Goal: Communication & Community: Share content

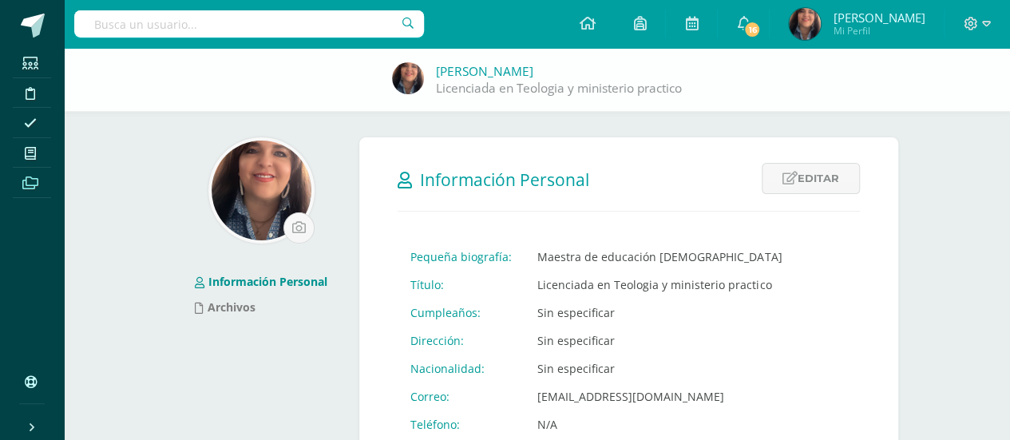
click at [28, 179] on icon at bounding box center [30, 183] width 16 height 13
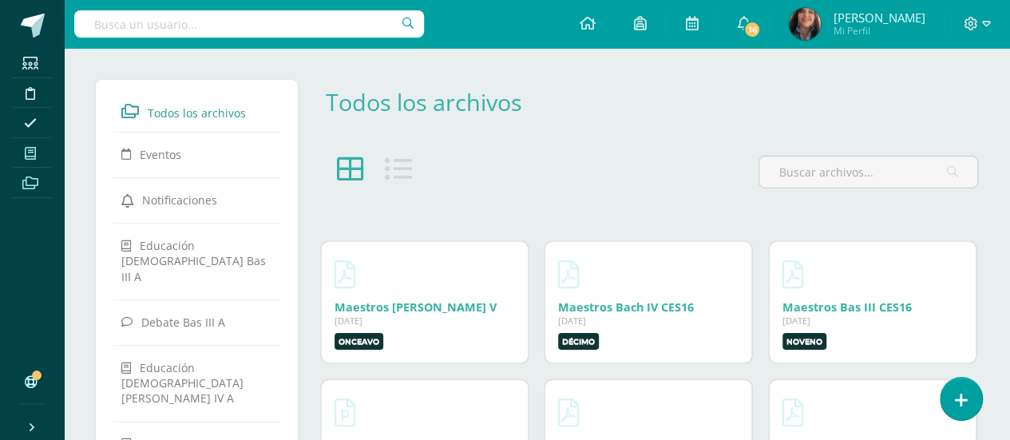
click at [29, 153] on icon at bounding box center [30, 153] width 11 height 13
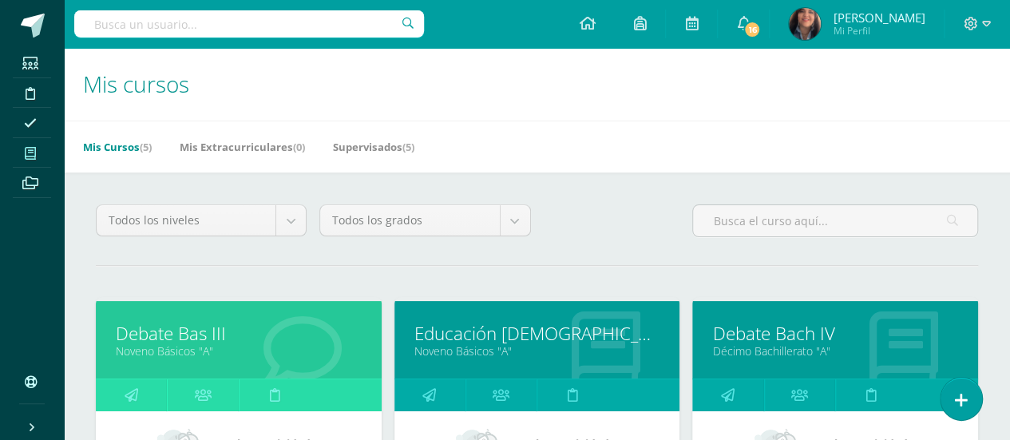
click at [34, 165] on link "Mis cursos" at bounding box center [32, 153] width 38 height 30
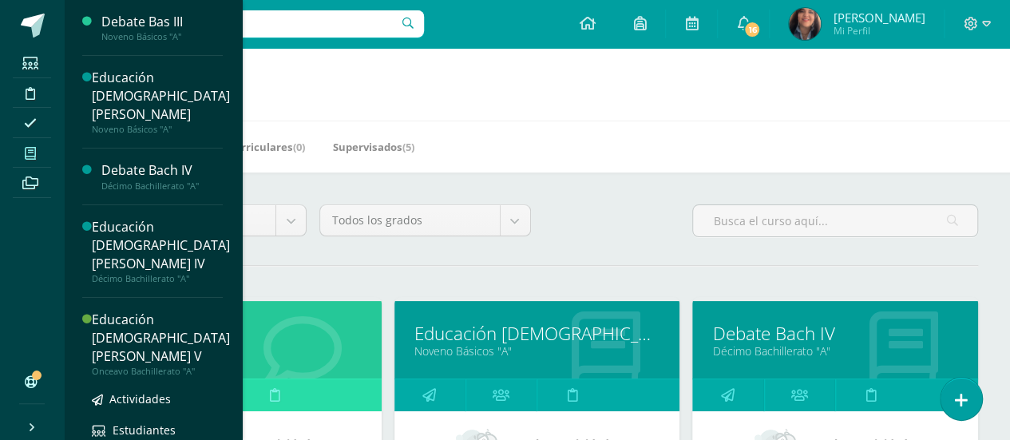
click at [136, 311] on div "Educación [DEMOGRAPHIC_DATA][PERSON_NAME] V" at bounding box center [161, 338] width 138 height 55
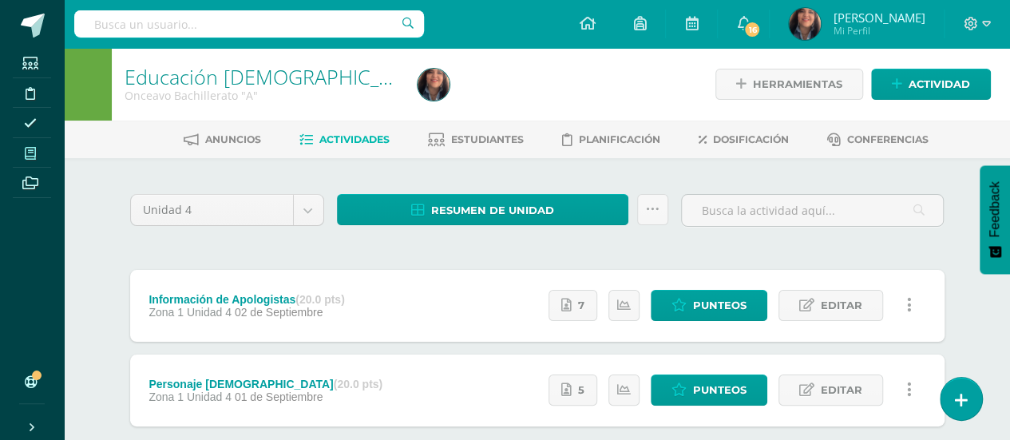
click at [27, 161] on span at bounding box center [31, 153] width 36 height 22
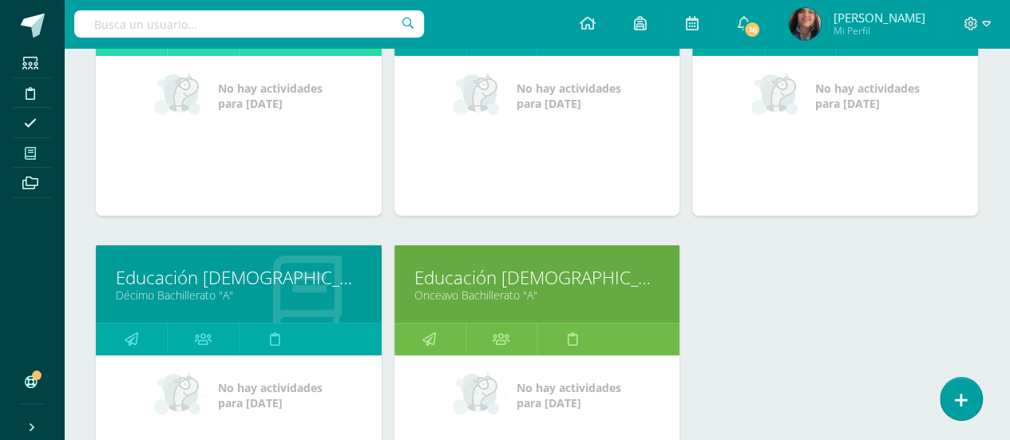
scroll to position [325, 0]
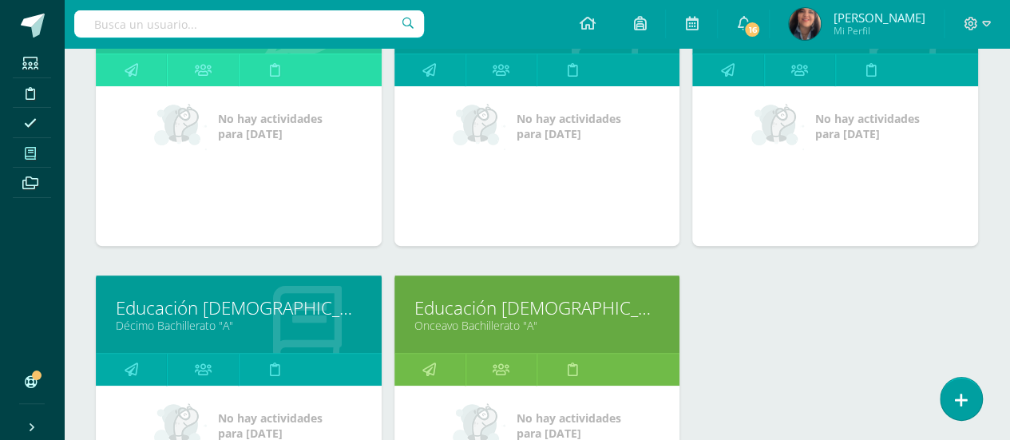
click at [161, 318] on link "Décimo Bachillerato "A"" at bounding box center [239, 325] width 246 height 15
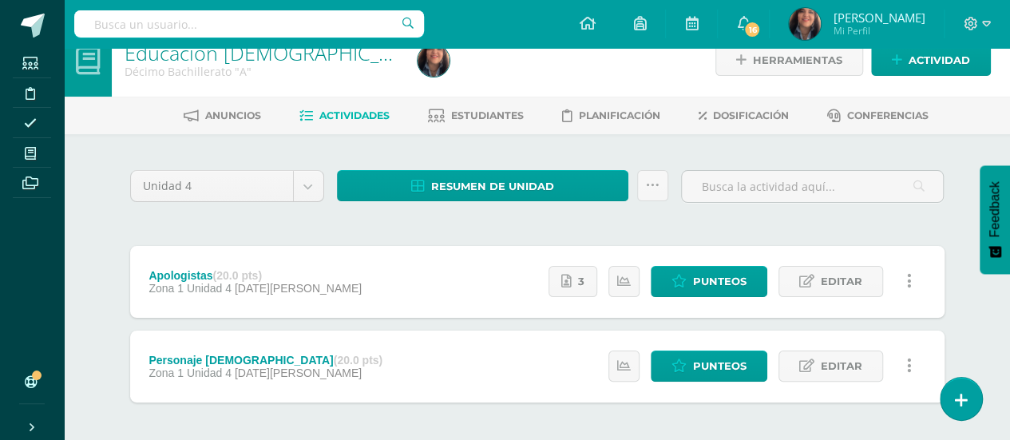
scroll to position [16, 0]
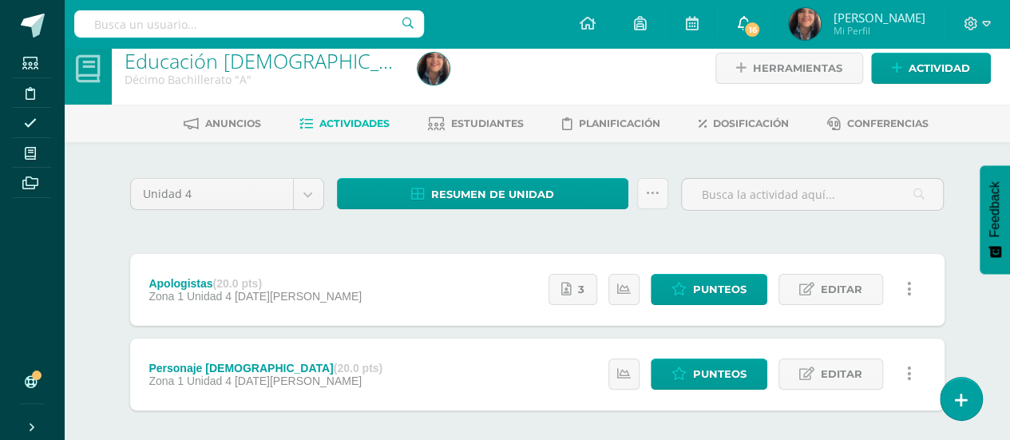
click at [761, 23] on span "16" at bounding box center [753, 30] width 18 height 18
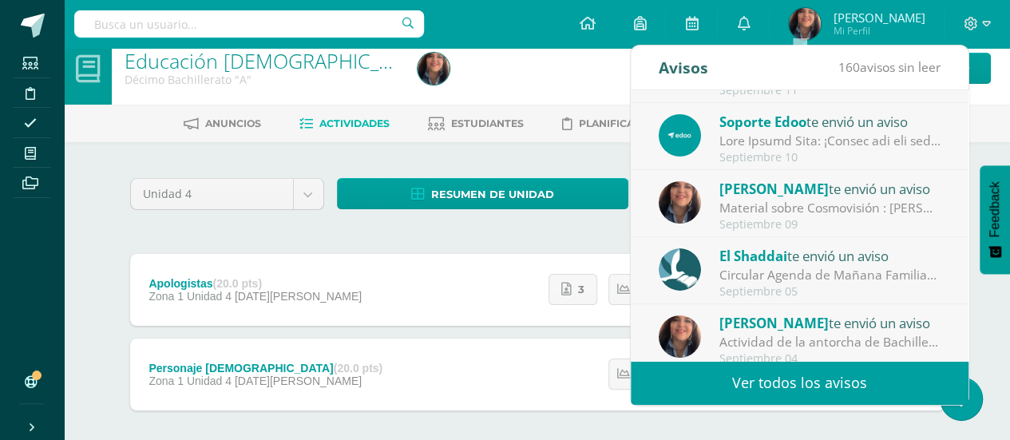
scroll to position [54, 0]
click at [764, 205] on div "Material sobre Cosmovisión : [PERSON_NAME] graduandos. Les comparto este materi…" at bounding box center [831, 208] width 222 height 18
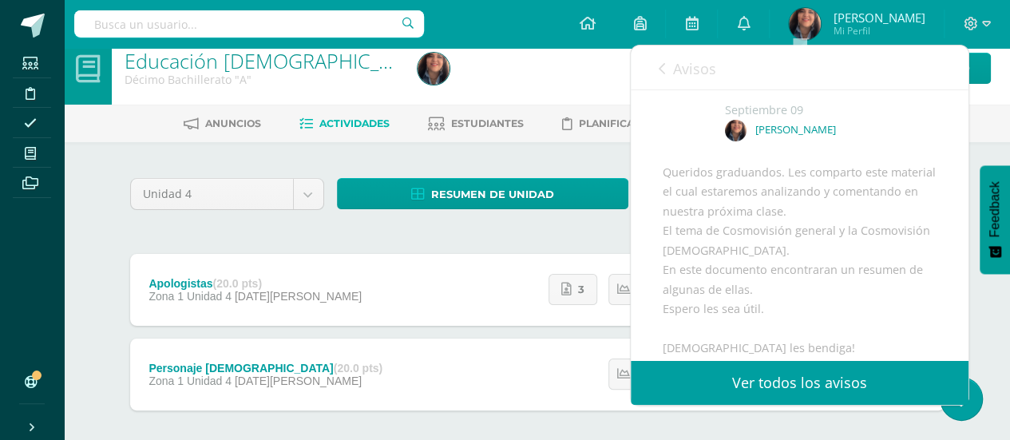
scroll to position [0, 0]
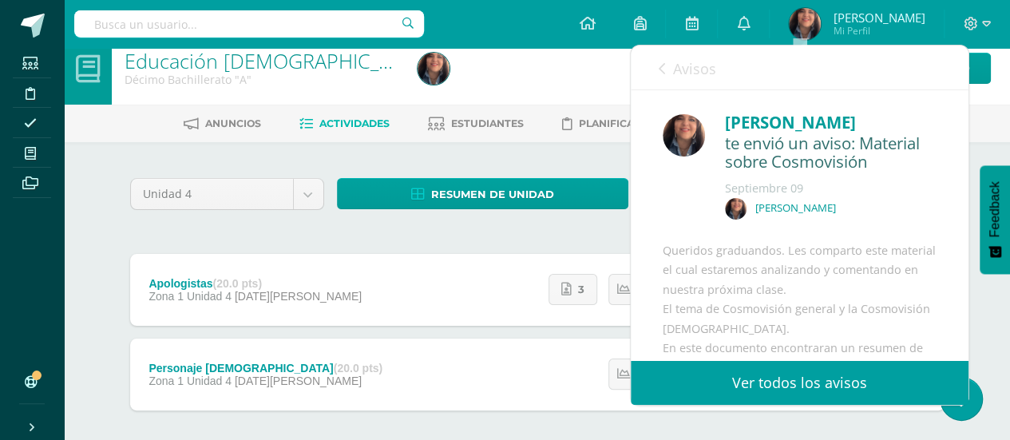
click at [661, 66] on icon at bounding box center [662, 68] width 6 height 13
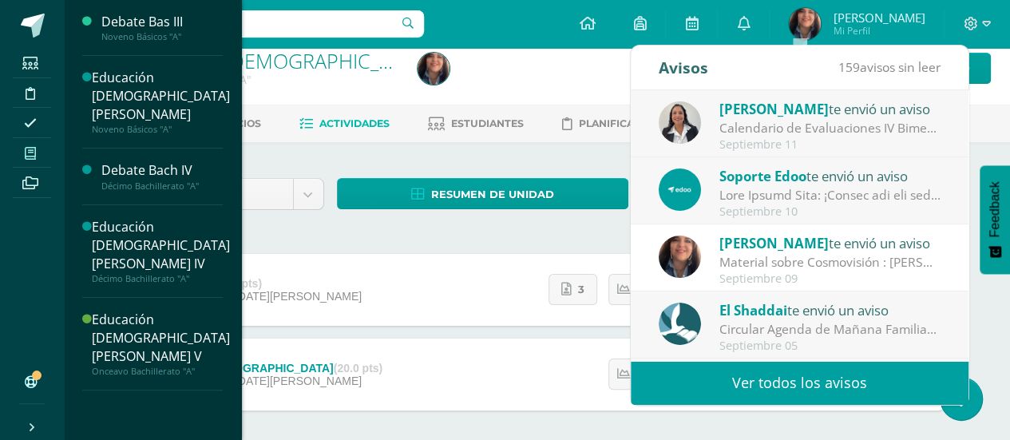
click at [28, 158] on icon at bounding box center [30, 153] width 11 height 13
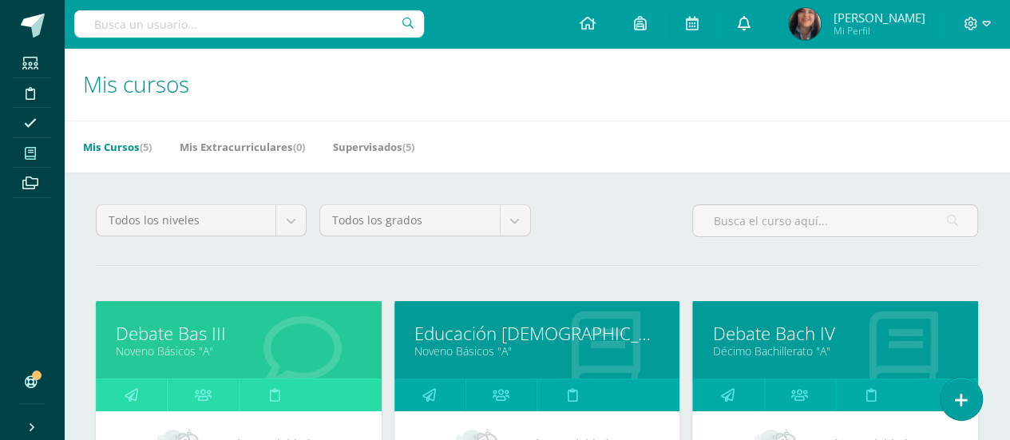
click at [750, 18] on icon at bounding box center [743, 23] width 13 height 14
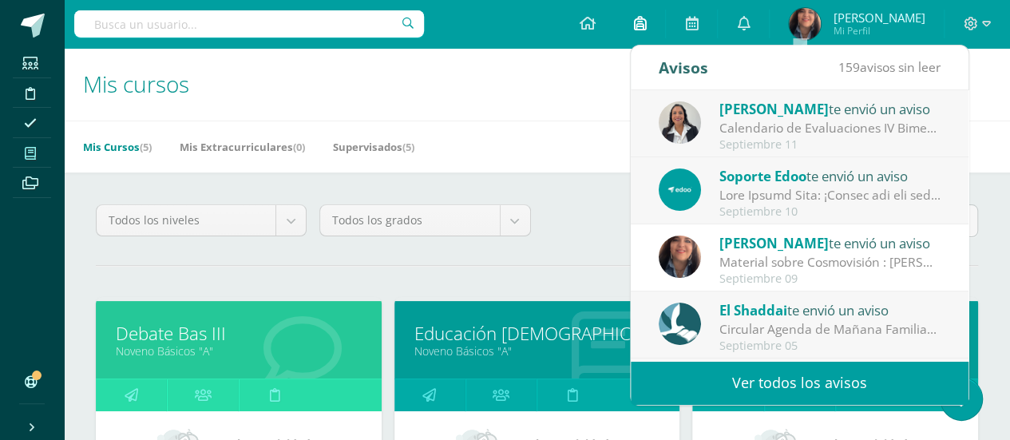
click at [646, 29] on icon at bounding box center [639, 23] width 13 height 14
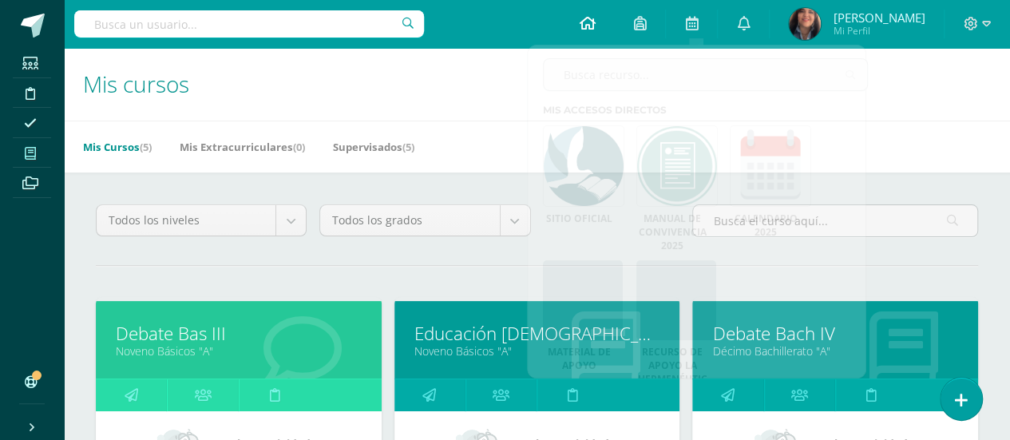
click at [595, 18] on icon at bounding box center [587, 23] width 16 height 14
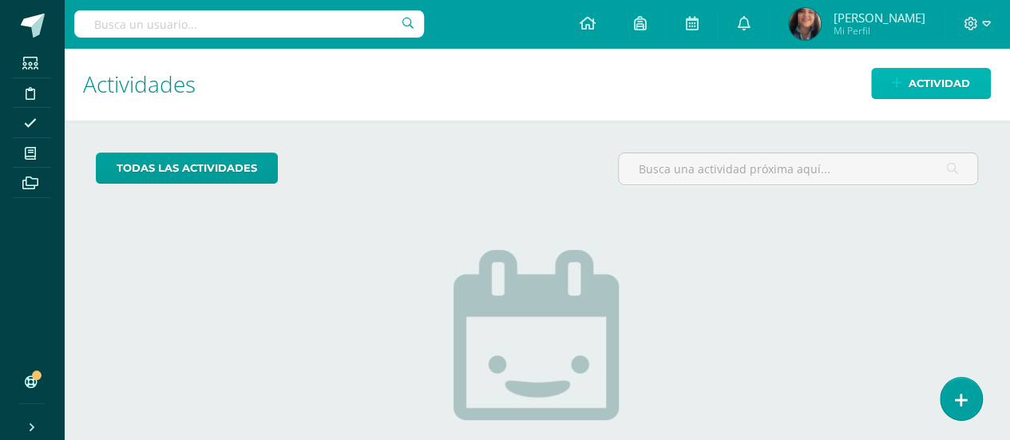
click at [926, 94] on span "Actividad" at bounding box center [940, 84] width 62 height 30
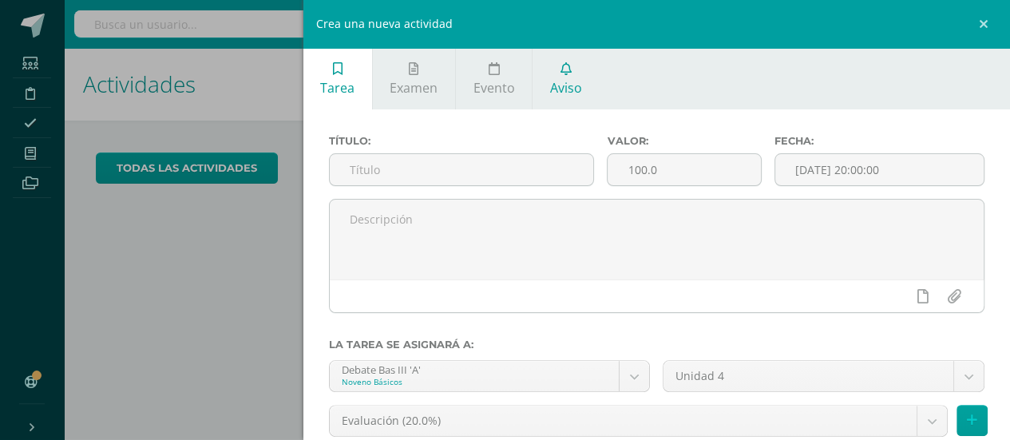
click at [568, 84] on span "Aviso" at bounding box center [566, 88] width 32 height 18
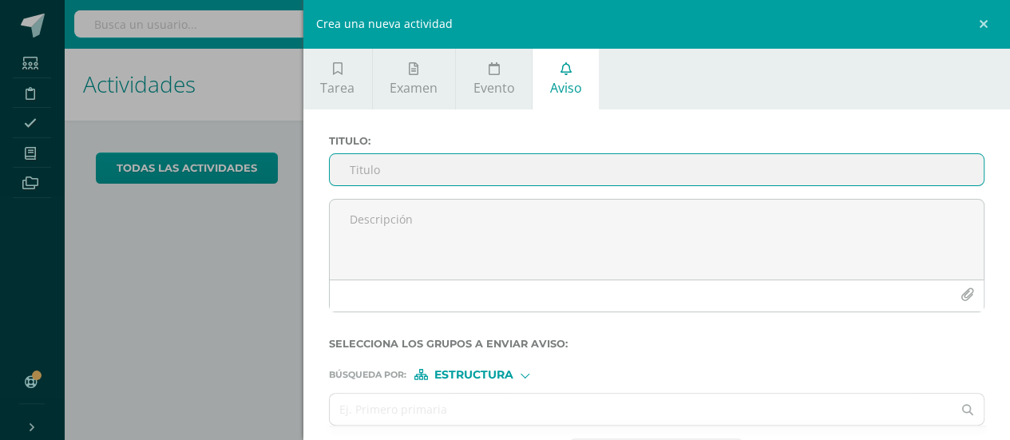
click at [402, 173] on input "Titulo :" at bounding box center [657, 169] width 655 height 31
type input "C"
click at [439, 175] on input "Trabajo sobre cosmovision" at bounding box center [657, 169] width 655 height 31
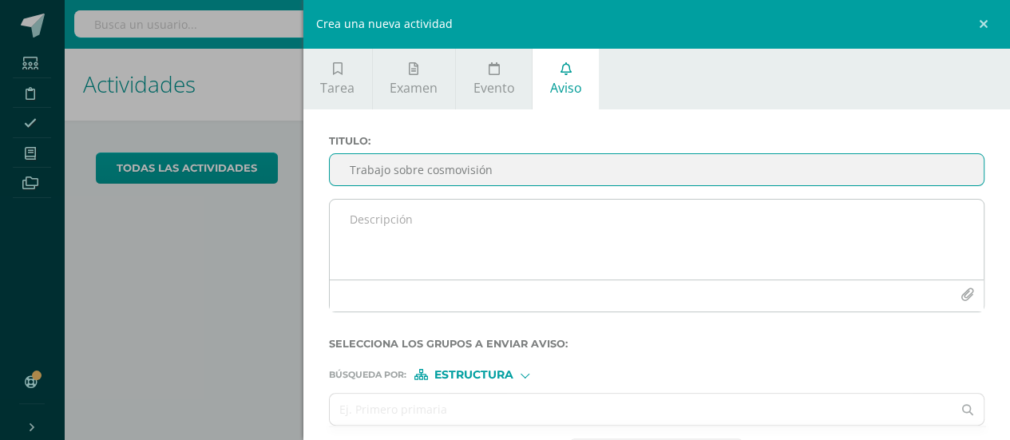
type input "Trabajo sobre cosmovisión"
click at [341, 213] on textarea at bounding box center [657, 240] width 655 height 80
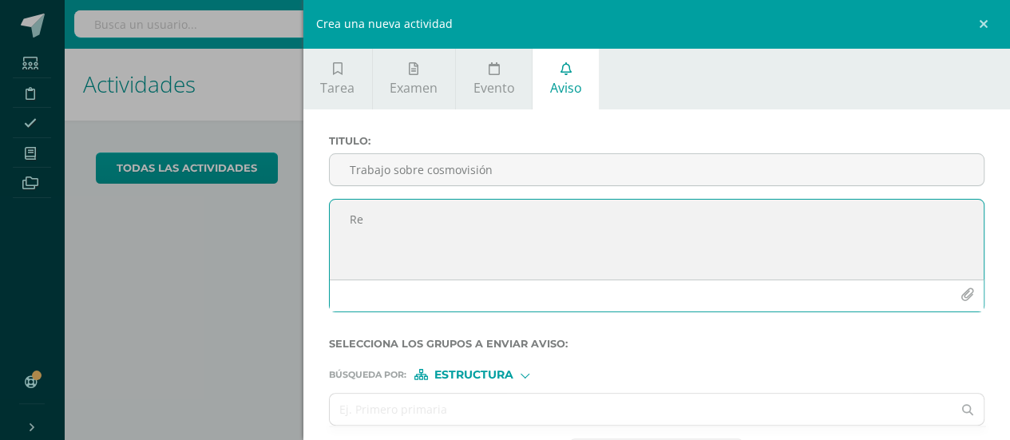
type textarea "R"
type textarea "A"
type textarea "T"
type textarea "A"
type textarea "D"
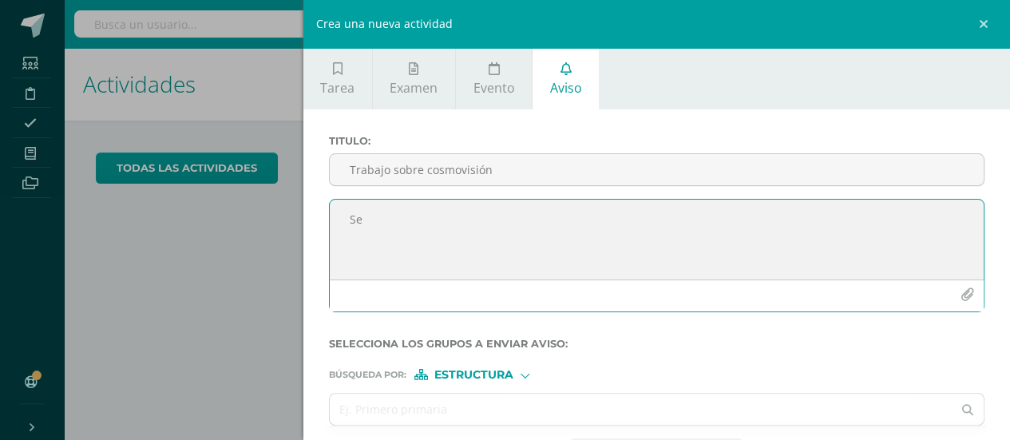
type textarea "S"
type textarea "E"
type textarea "I"
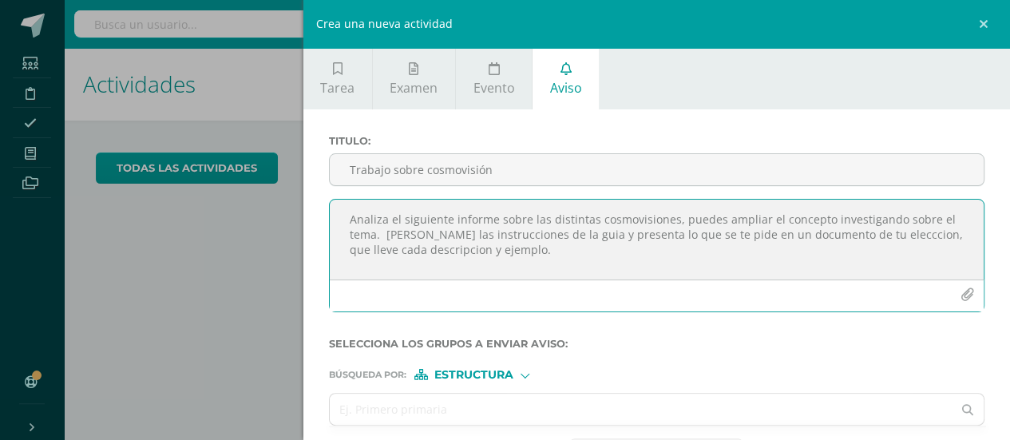
scroll to position [6, 0]
click at [534, 233] on textarea "Analiza el siguiente informe sobre las distintas cosmovisiones, puedes ampliar …" at bounding box center [657, 240] width 655 height 80
click at [852, 229] on textarea "Analiza el siguiente informe sobre las distintas cosmovisiones, puedes ampliar …" at bounding box center [657, 240] width 655 height 80
click at [854, 248] on textarea "Analiza el siguiente informe sobre las distintas cosmovisiones, puedes ampliar …" at bounding box center [657, 240] width 655 height 80
click at [845, 224] on textarea "Analiza el siguiente informe sobre las distintas cosmovisiones, puedes ampliar …" at bounding box center [657, 240] width 655 height 80
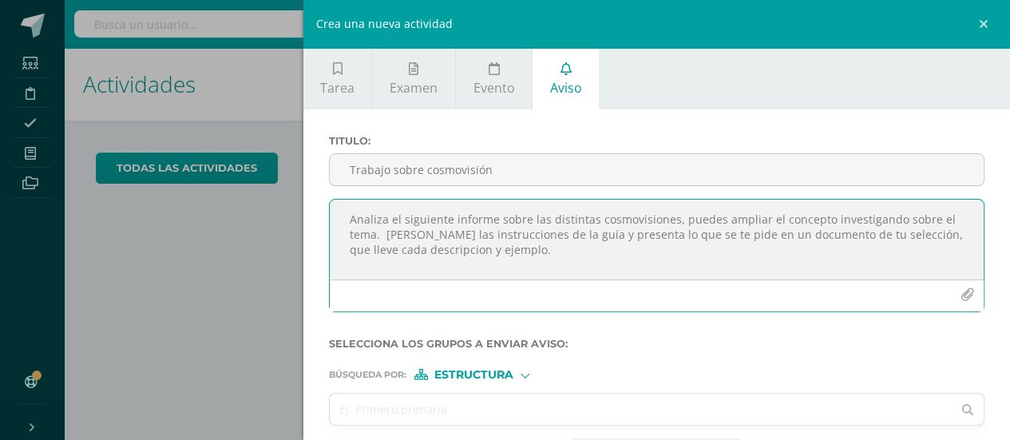
click at [419, 240] on textarea "Analiza el siguiente informe sobre las distintas cosmovisiones, puedes ampliar …" at bounding box center [657, 240] width 655 height 80
click at [916, 226] on textarea "Analiza el siguiente informe sobre las distintas cosmovisiones, puedes ampliar …" at bounding box center [657, 240] width 655 height 80
click at [427, 244] on textarea "Analiza el siguiente informe sobre las distintas cosmovisiones, puedes ampliar …" at bounding box center [657, 240] width 655 height 80
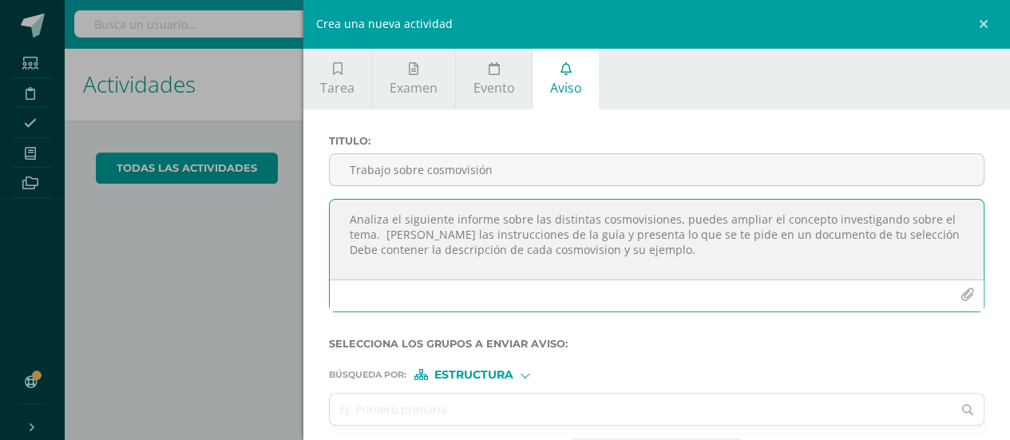
click at [545, 240] on textarea "Analiza el siguiente informe sobre las distintas cosmovisiones, puedes ampliar …" at bounding box center [657, 240] width 655 height 80
click at [712, 239] on textarea "Analiza el siguiente informe sobre las distintas cosmovisiones, puedes ampliar …" at bounding box center [657, 240] width 655 height 80
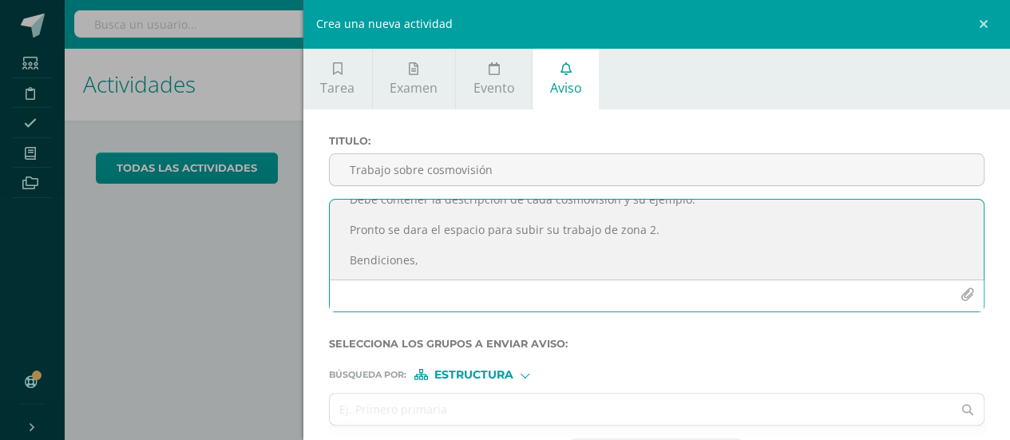
scroll to position [66, 0]
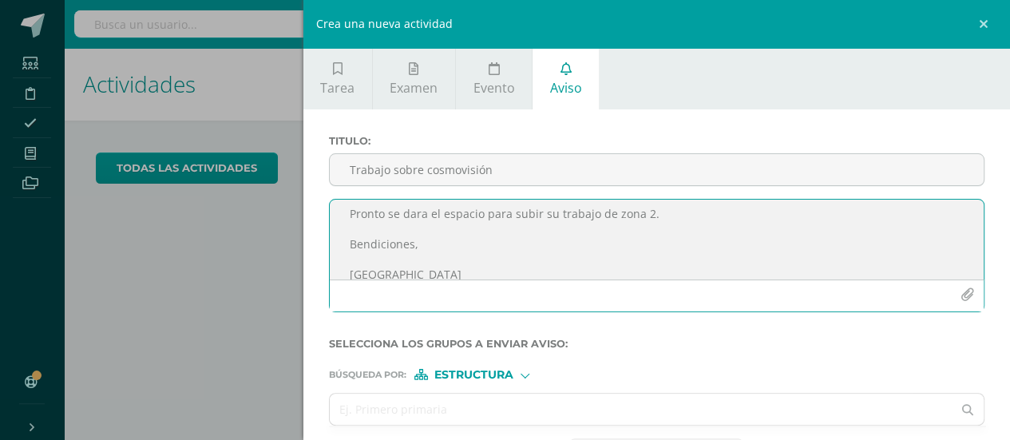
click at [412, 212] on textarea "Analiza el siguiente informe sobre las distintas cosmovisiones, puedes ampliar …" at bounding box center [657, 240] width 655 height 80
click at [367, 270] on textarea "Analiza el siguiente informe sobre las distintas cosmovisiones, puedes ampliar …" at bounding box center [657, 240] width 655 height 80
drag, startPoint x: 367, startPoint y: 270, endPoint x: 661, endPoint y: 253, distance: 294.4
click at [661, 253] on textarea "Analiza el siguiente informe sobre las distintas cosmovisiones, puedes ampliar …" at bounding box center [657, 240] width 655 height 80
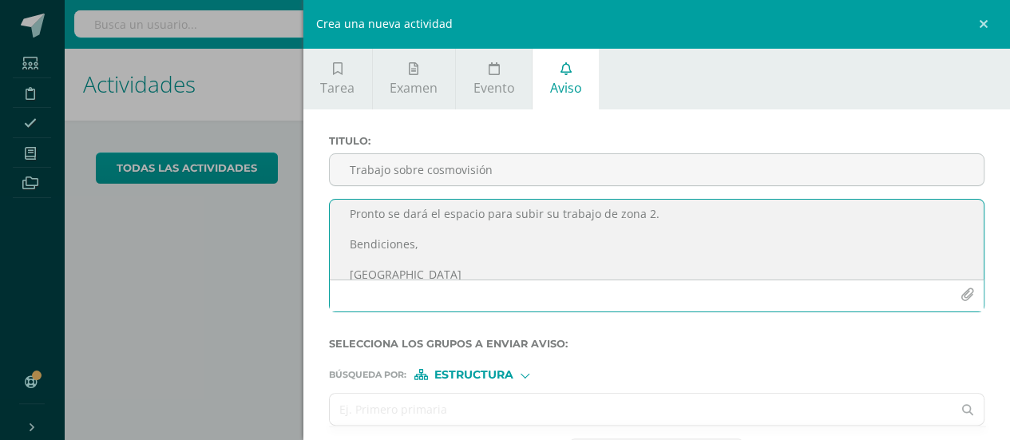
type textarea "Analiza el siguiente informe sobre las distintas cosmovisiones, puedes ampliar …"
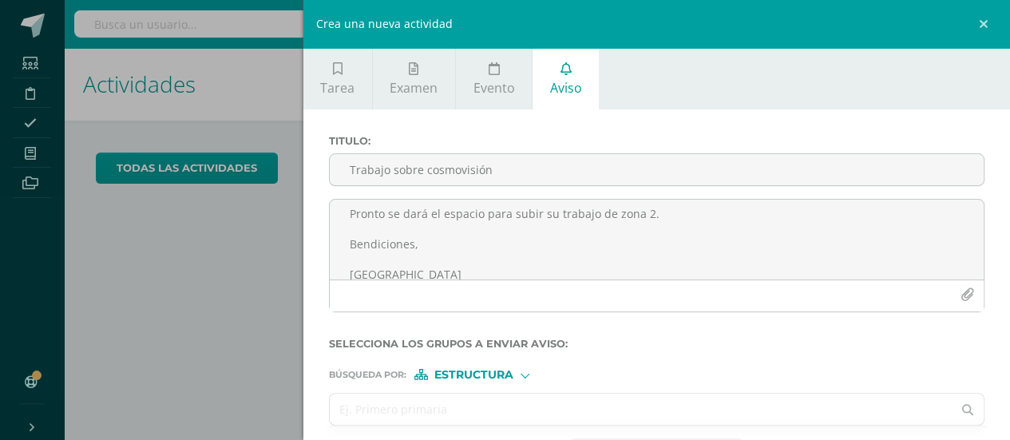
click at [433, 397] on input "text" at bounding box center [641, 409] width 623 height 31
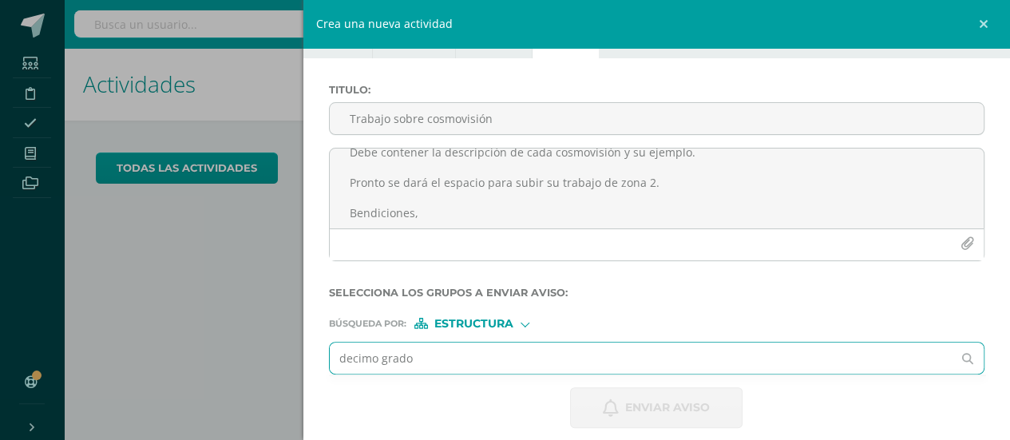
scroll to position [64, 0]
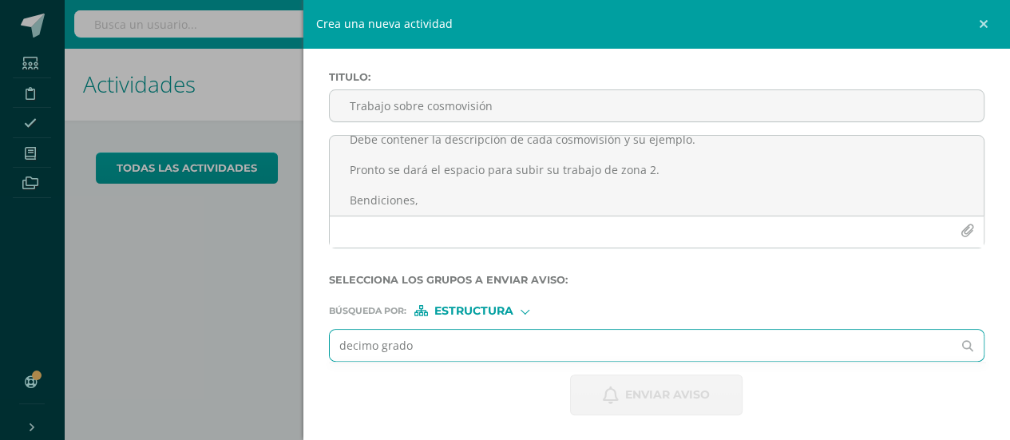
drag, startPoint x: 423, startPoint y: 345, endPoint x: 314, endPoint y: 364, distance: 111.1
click at [314, 364] on div "Titulo : Trabajo sobre cosmovisión Analiza el siguiente informe sobre las disti…" at bounding box center [658, 243] width 708 height 395
click at [526, 313] on div at bounding box center [525, 310] width 9 height 9
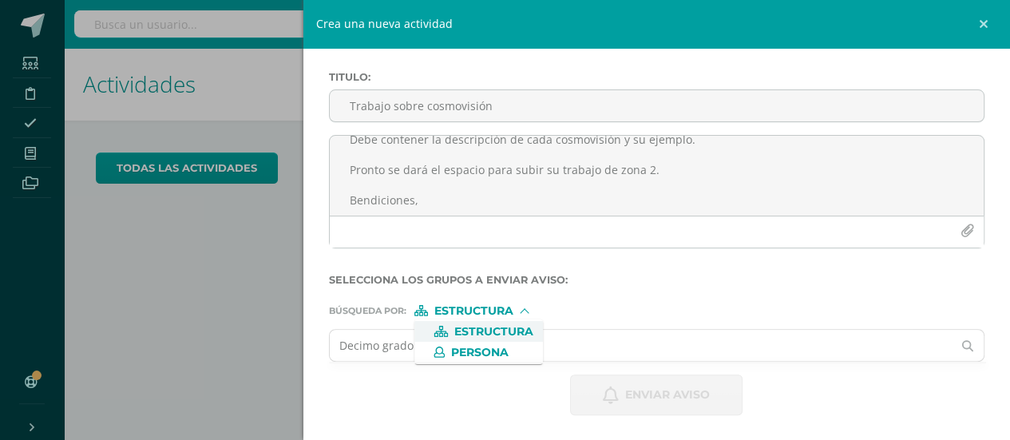
click at [526, 313] on div at bounding box center [524, 312] width 9 height 9
click at [482, 312] on span "Estructura" at bounding box center [473, 311] width 79 height 9
click at [494, 330] on span "Estructura" at bounding box center [493, 331] width 79 height 9
drag, startPoint x: 415, startPoint y: 350, endPoint x: 324, endPoint y: 346, distance: 90.3
click at [324, 346] on div "Titulo : Trabajo sobre cosmovisión Analiza el siguiente informe sobre las disti…" at bounding box center [658, 243] width 708 height 395
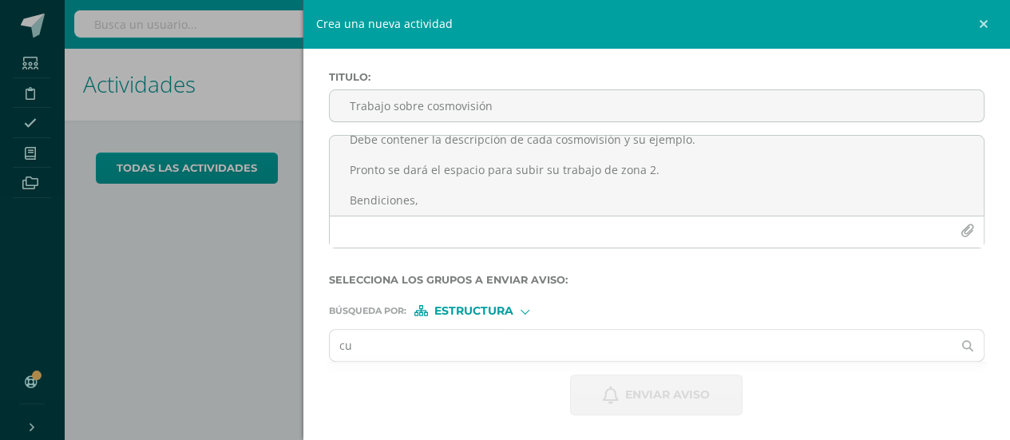
type input "c"
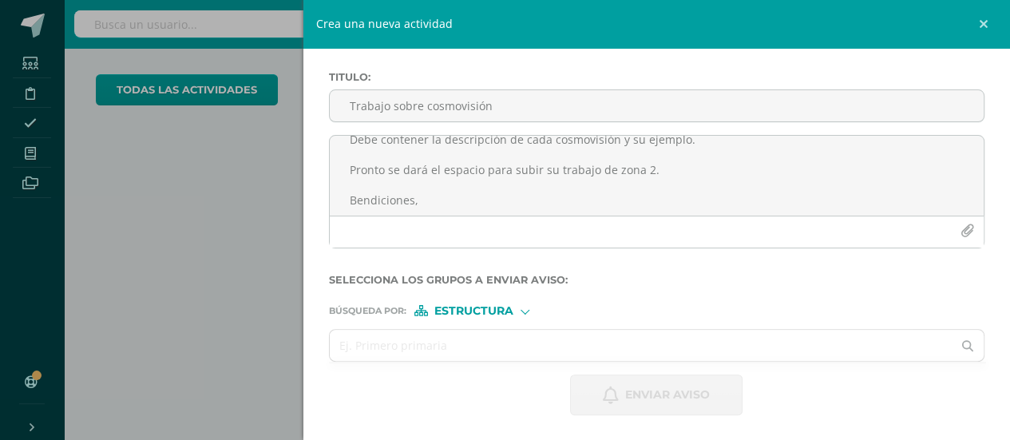
scroll to position [0, 0]
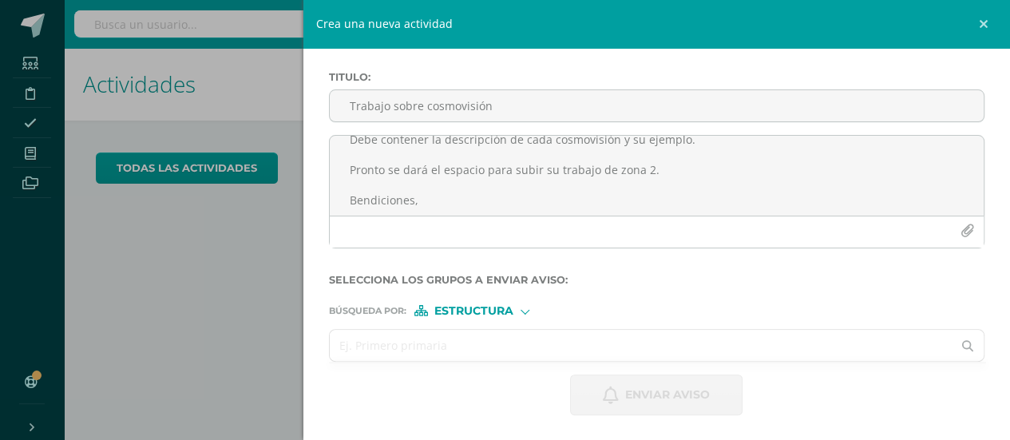
click at [401, 347] on input "text" at bounding box center [641, 345] width 623 height 31
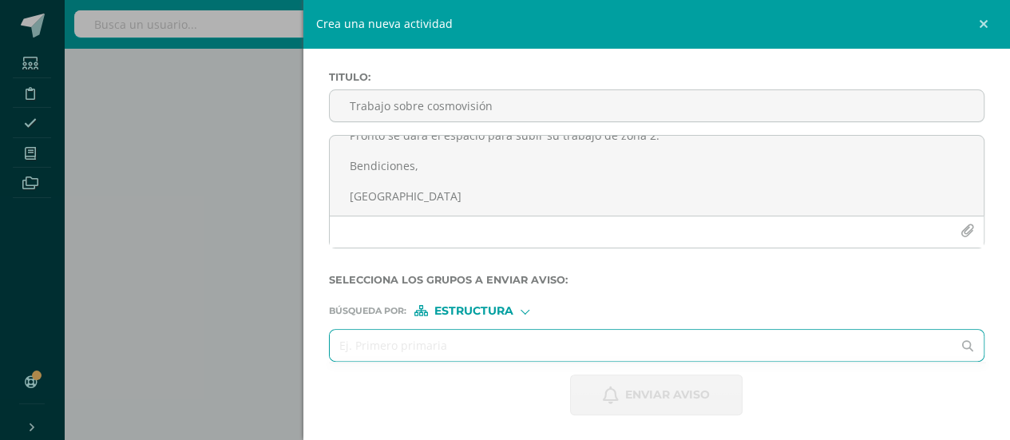
scroll to position [173, 0]
click at [386, 359] on input "text" at bounding box center [641, 345] width 623 height 31
type input "decim"
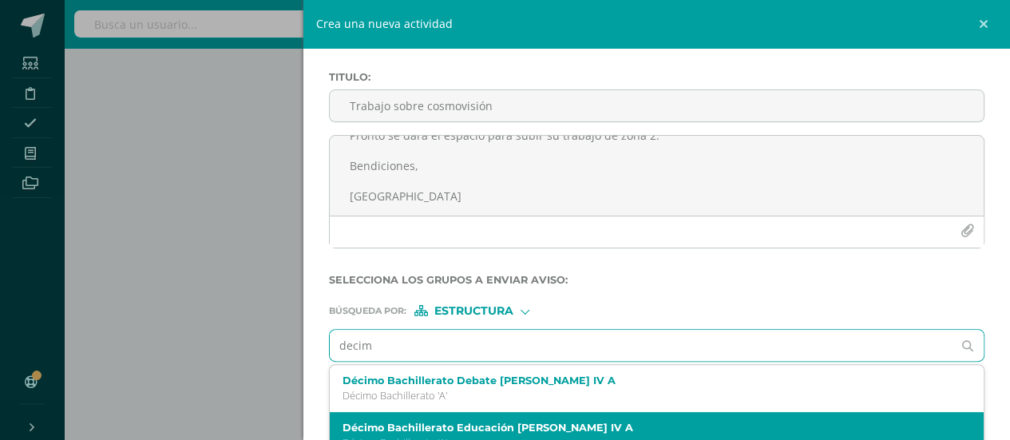
click at [452, 416] on div "Décimo Bachillerato Educación Cristiana Bach IV A Décimo Bachillerato 'A'" at bounding box center [657, 435] width 655 height 47
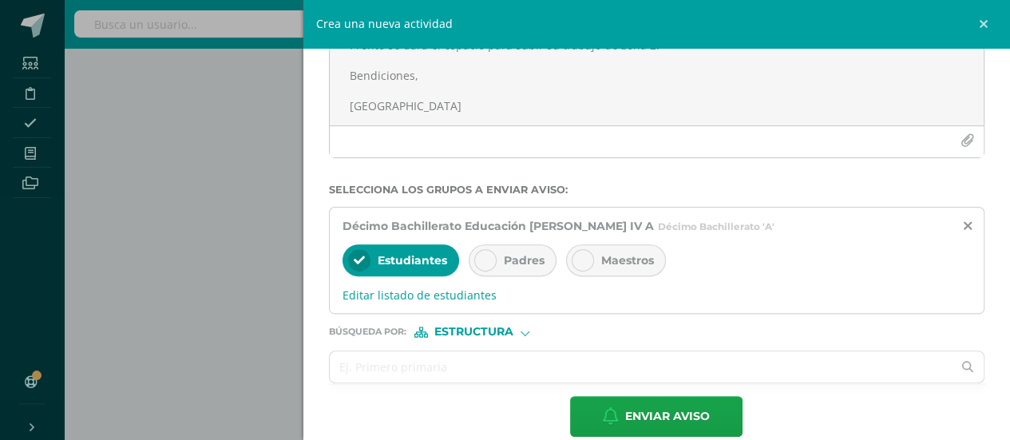
scroll to position [174, 0]
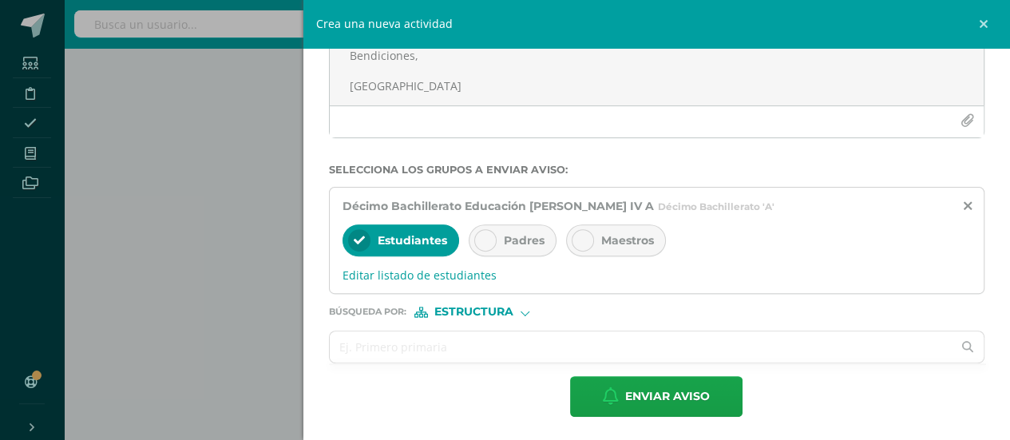
click at [530, 315] on div "Estructura" at bounding box center [475, 312] width 120 height 11
click at [497, 348] on span "Persona" at bounding box center [480, 351] width 58 height 9
click at [466, 336] on input "text" at bounding box center [641, 346] width 623 height 31
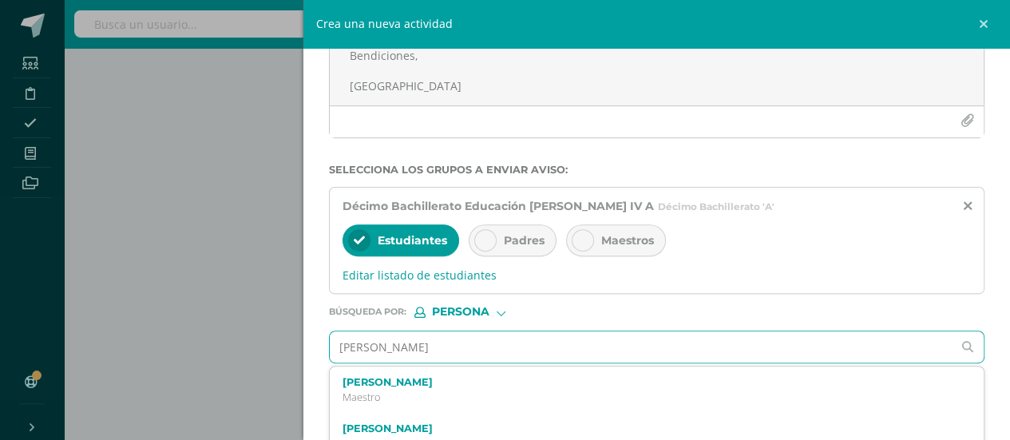
type input "janina pereira"
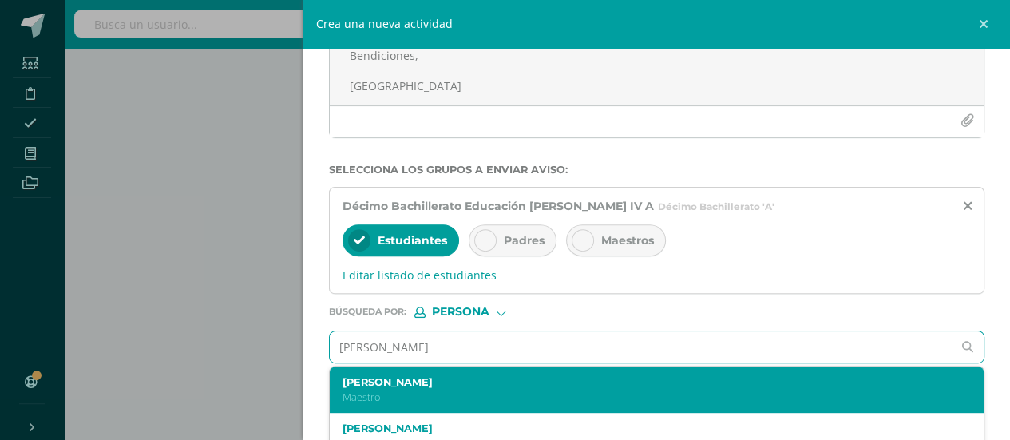
click at [417, 387] on div "Janina Pereira de Meyer Maestro" at bounding box center [643, 390] width 601 height 28
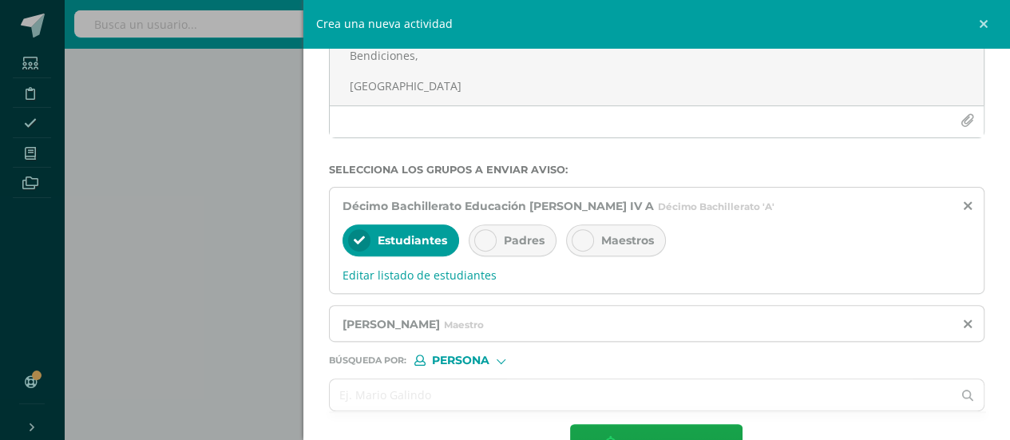
scroll to position [222, 0]
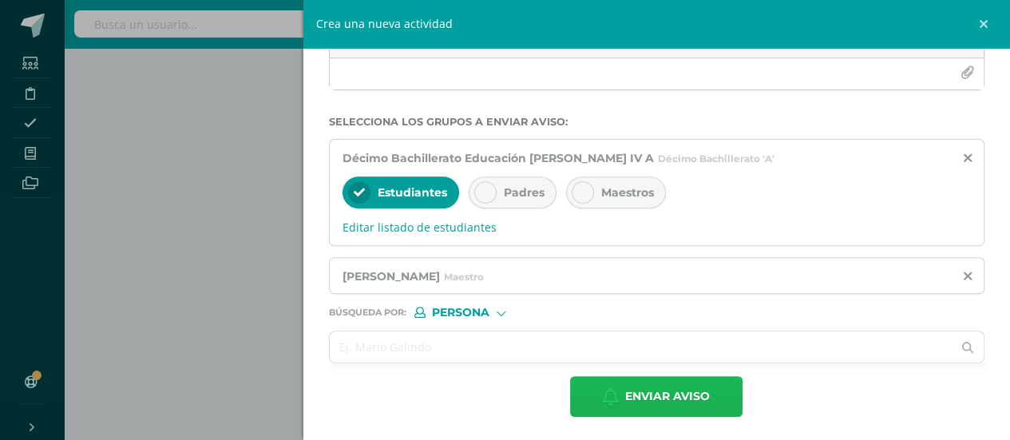
click at [608, 399] on icon "button" at bounding box center [611, 397] width 16 height 18
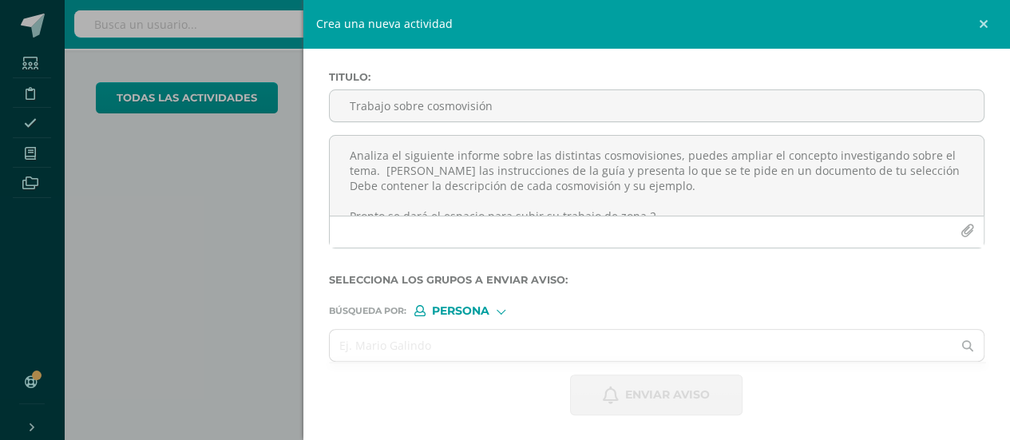
scroll to position [0, 0]
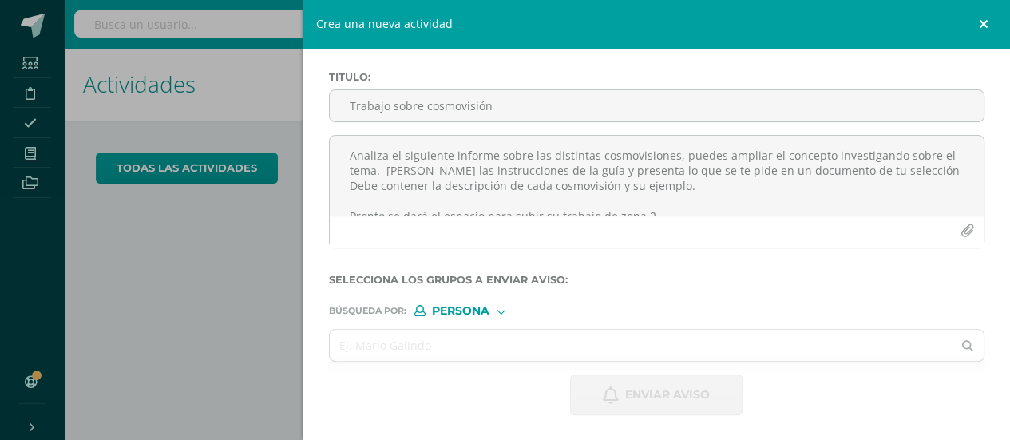
click at [979, 23] on link at bounding box center [986, 24] width 48 height 48
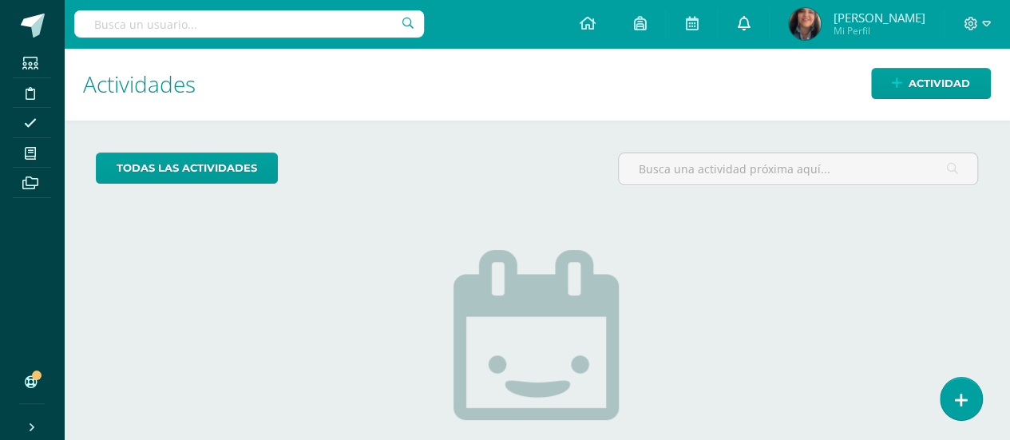
click at [769, 14] on link at bounding box center [743, 24] width 51 height 48
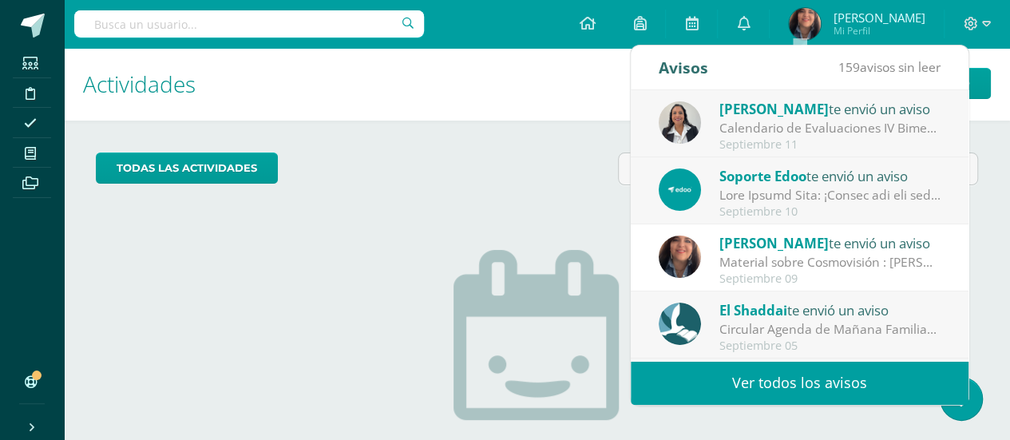
click at [789, 371] on link "Ver todos los avisos" at bounding box center [800, 383] width 338 height 44
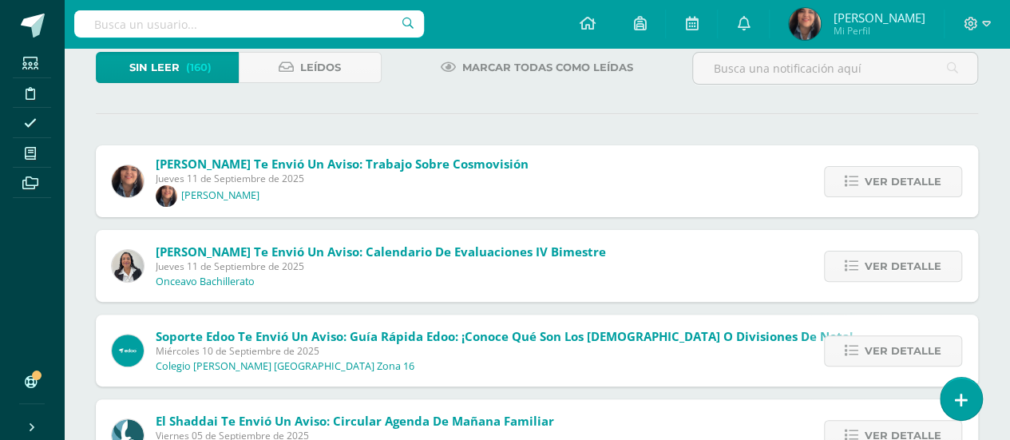
scroll to position [107, 0]
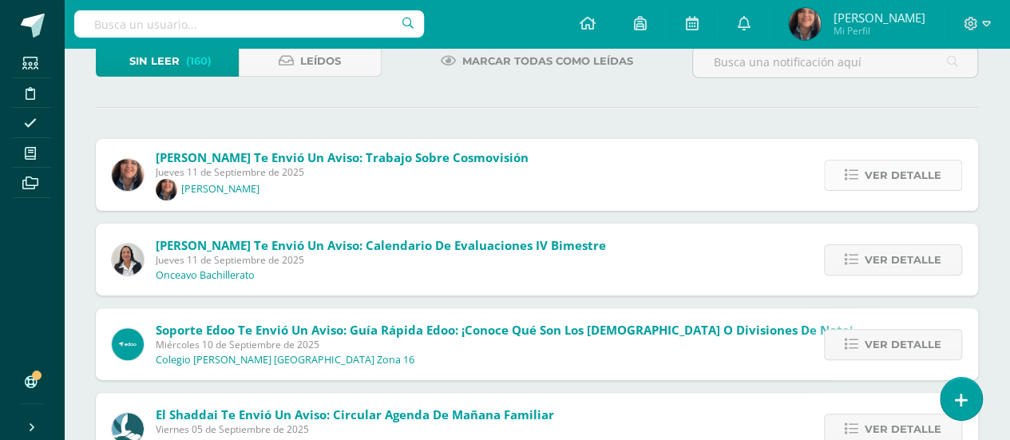
click at [884, 181] on span "Ver detalle" at bounding box center [903, 176] width 77 height 30
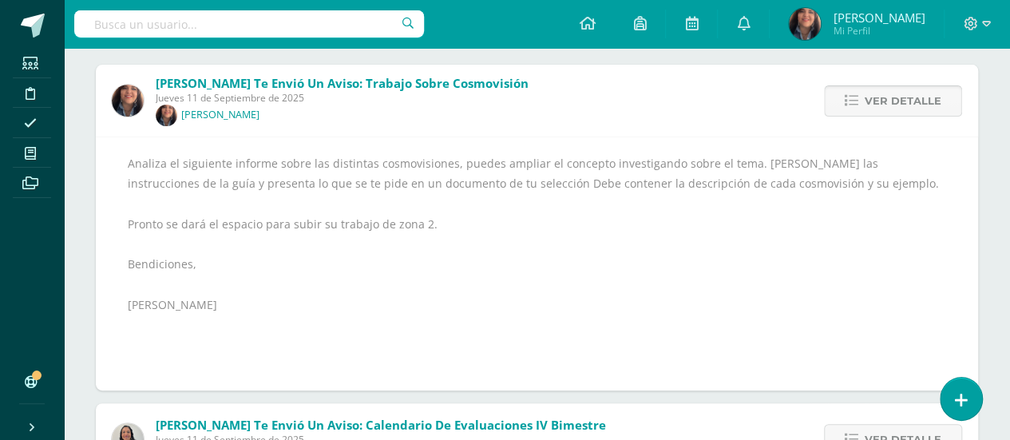
scroll to position [187, 0]
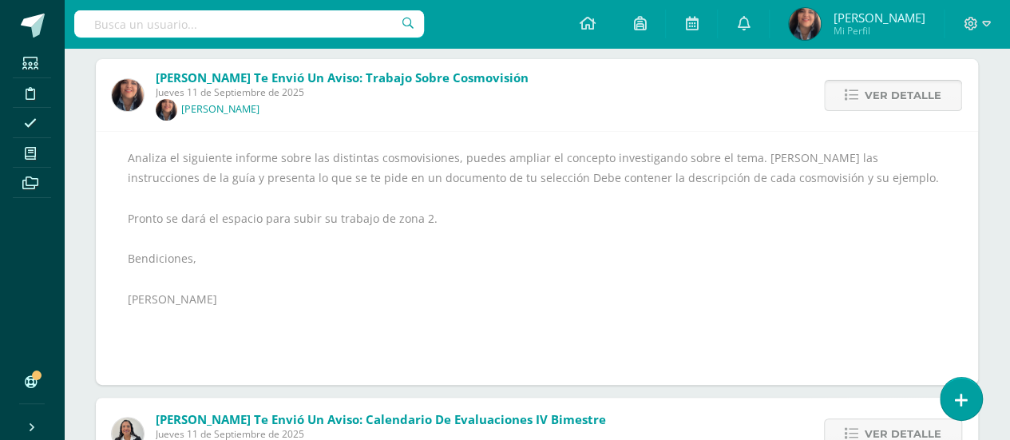
click at [918, 90] on span "Ver detalle" at bounding box center [903, 96] width 77 height 30
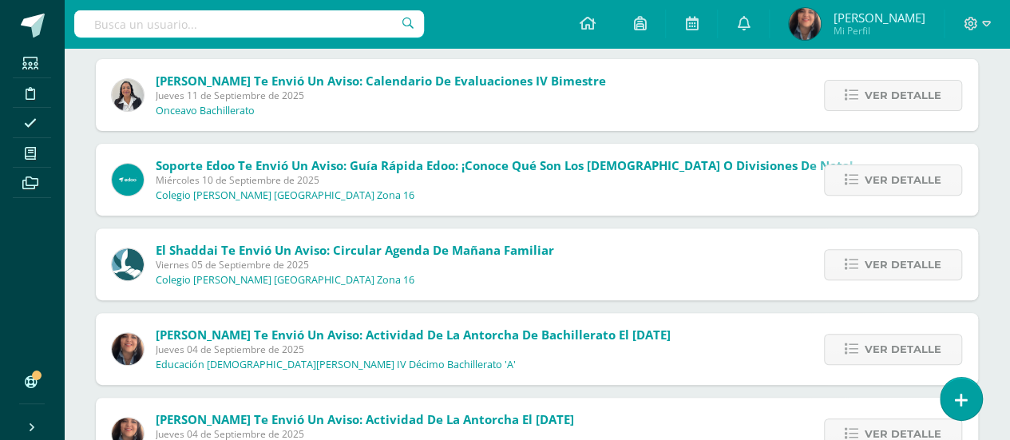
click at [918, 90] on span "Ver detalle" at bounding box center [903, 96] width 77 height 30
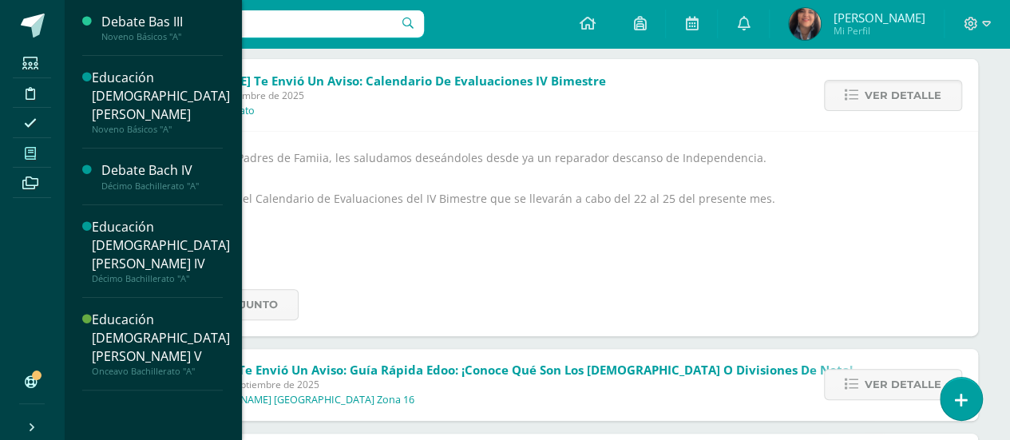
click at [30, 147] on icon at bounding box center [30, 153] width 11 height 13
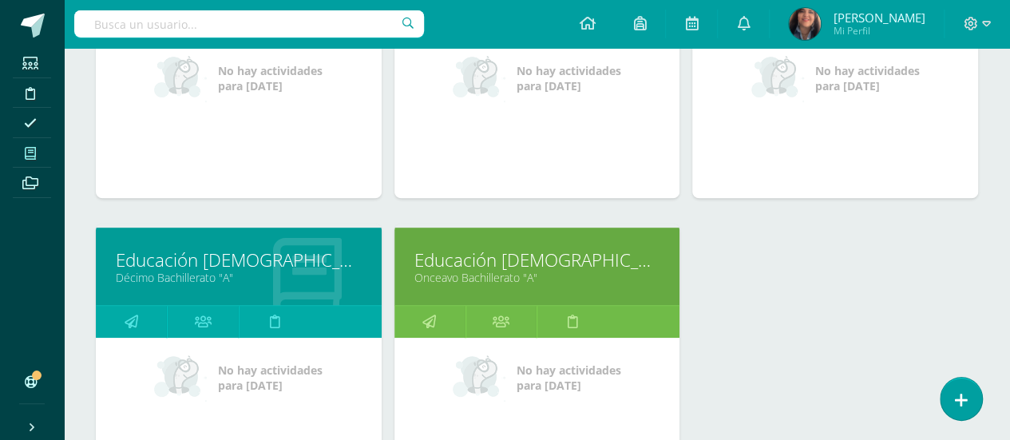
scroll to position [374, 0]
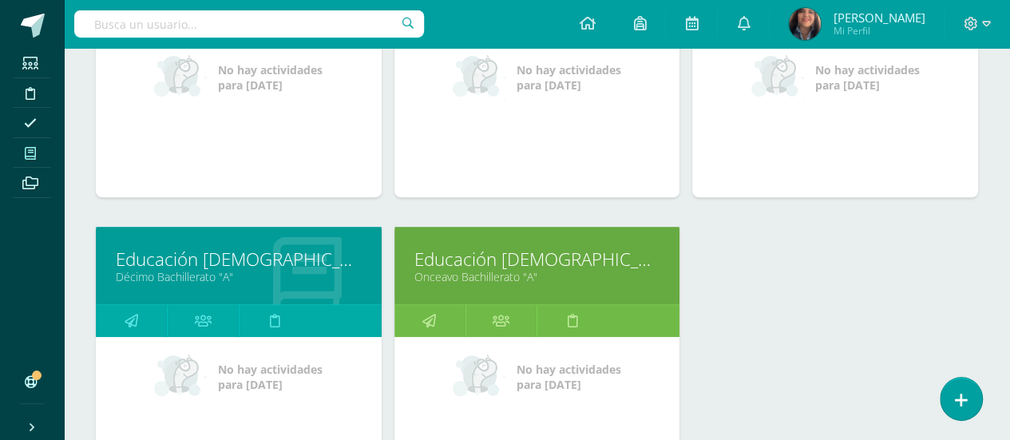
click at [253, 268] on link "Educación [DEMOGRAPHIC_DATA][PERSON_NAME] IV" at bounding box center [239, 259] width 246 height 25
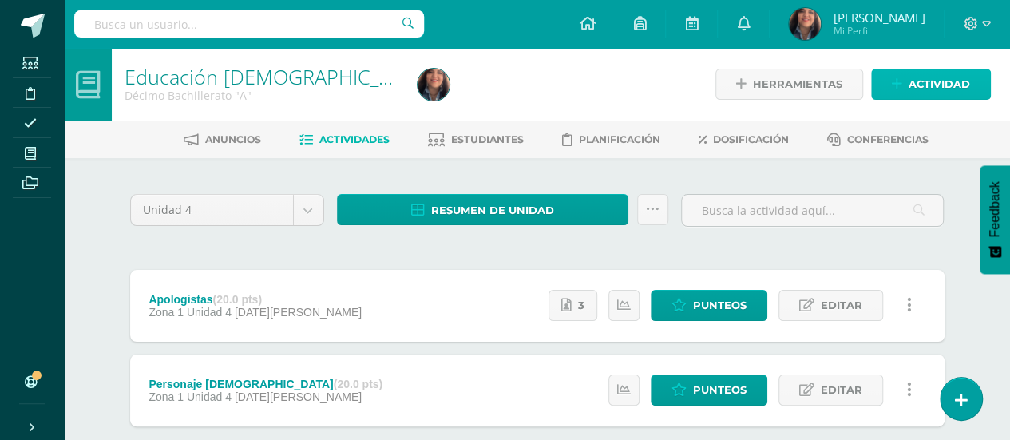
click at [931, 77] on span "Actividad" at bounding box center [940, 84] width 62 height 30
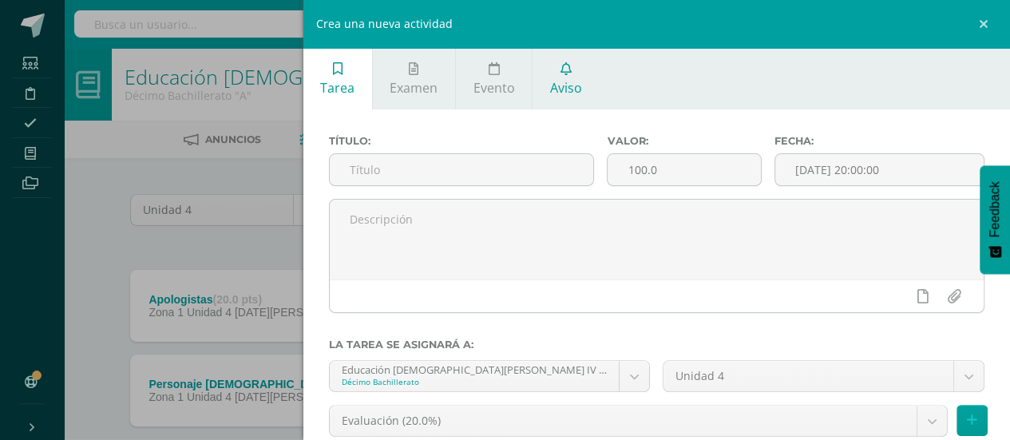
click at [550, 79] on span "Aviso" at bounding box center [566, 88] width 32 height 18
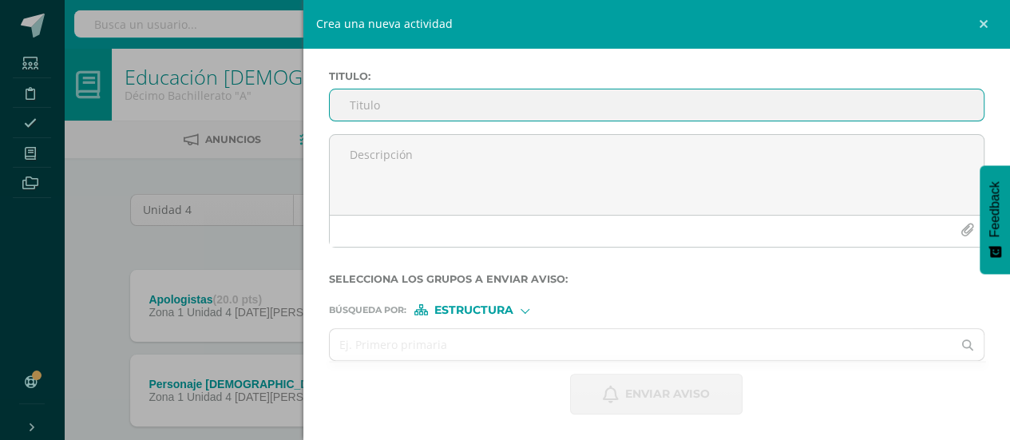
scroll to position [64, 0]
click at [480, 96] on input "Titulo :" at bounding box center [657, 105] width 655 height 31
type input "G"
type input "Cosmovisiones"
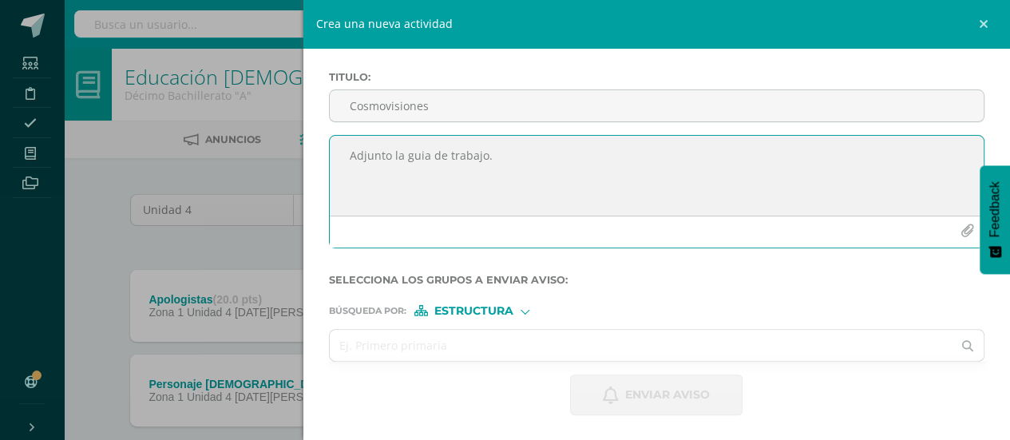
click at [961, 232] on icon "button" at bounding box center [968, 231] width 14 height 14
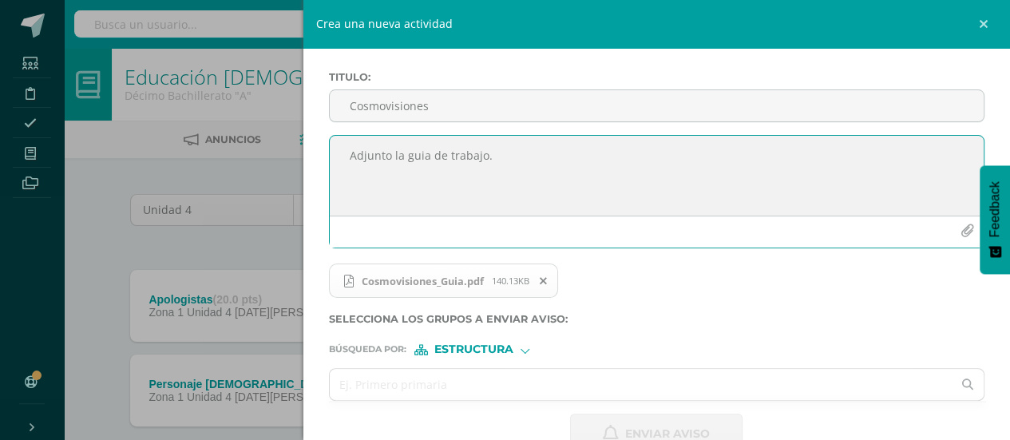
click at [417, 156] on textarea "Adjunto la guia de trabajo." at bounding box center [657, 176] width 655 height 80
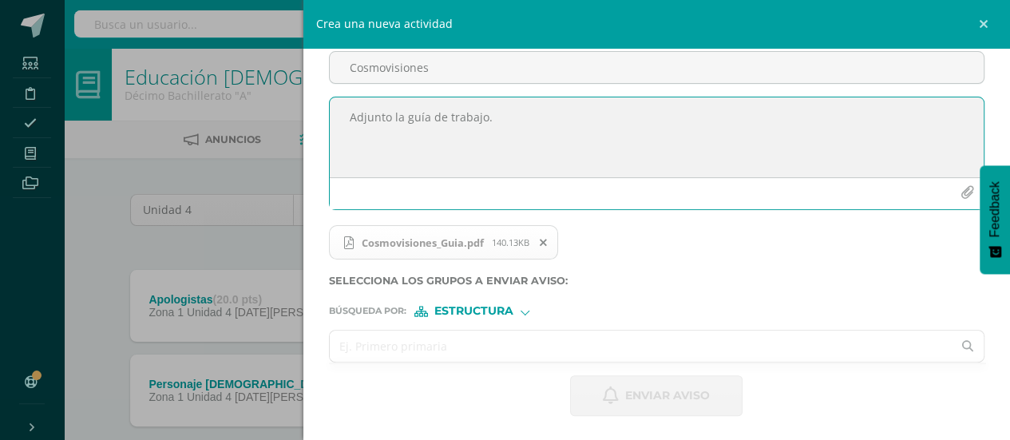
type textarea "Adjunto la guía de trabajo."
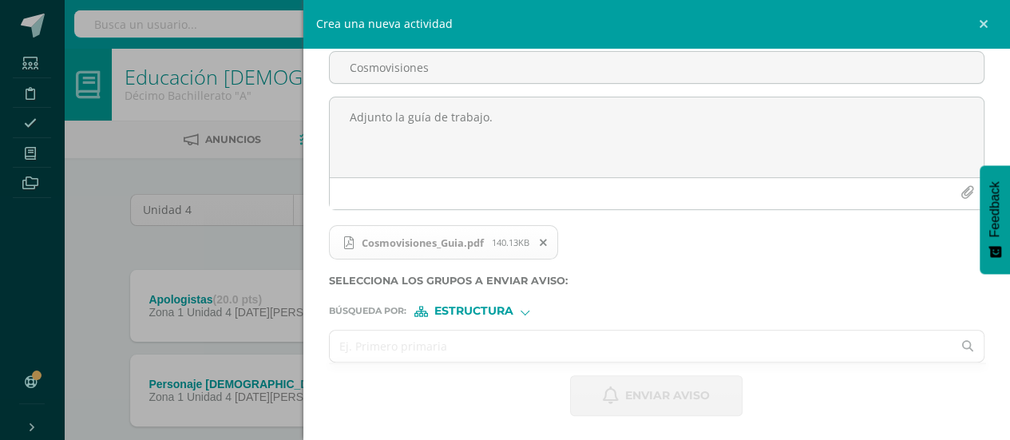
click at [393, 341] on input "text" at bounding box center [641, 346] width 623 height 31
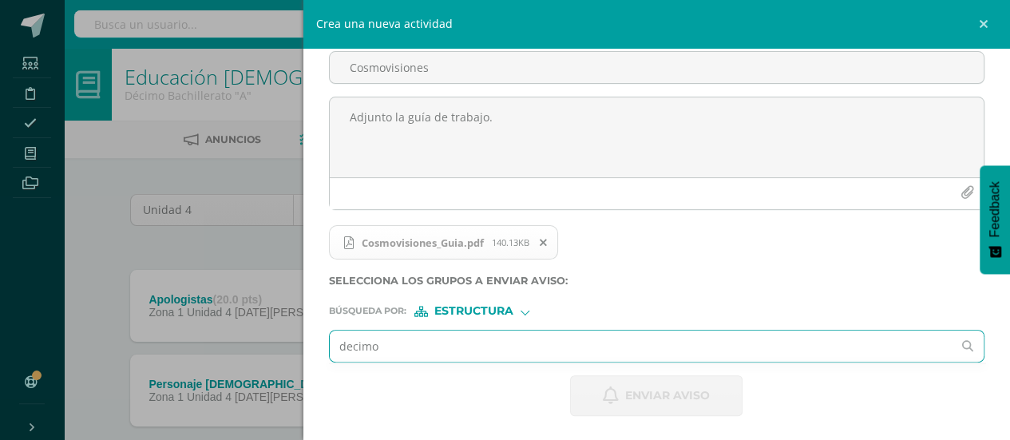
type input "decimo"
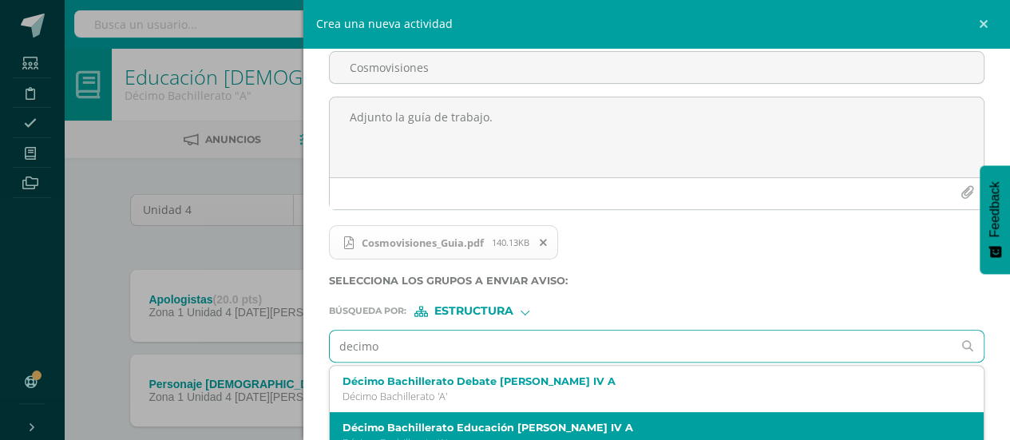
click at [423, 422] on label "Décimo Bachillerato Educación [PERSON_NAME] IV A" at bounding box center [643, 428] width 601 height 12
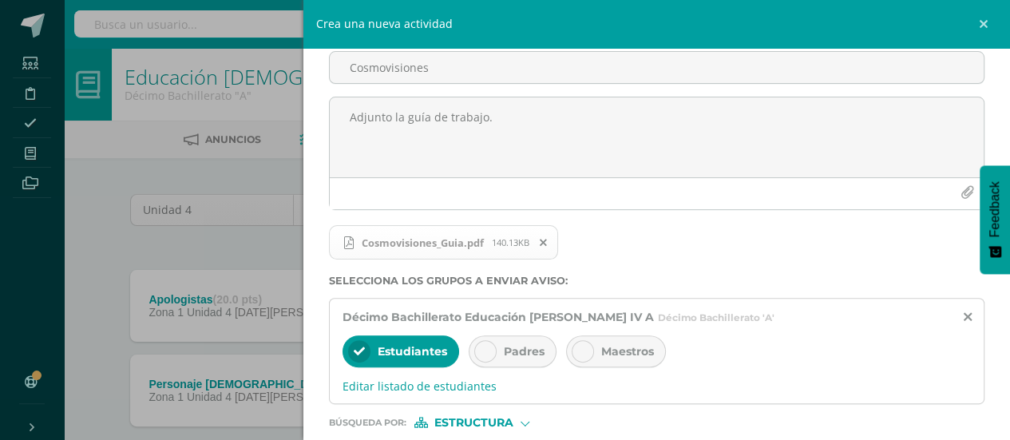
scroll to position [212, 0]
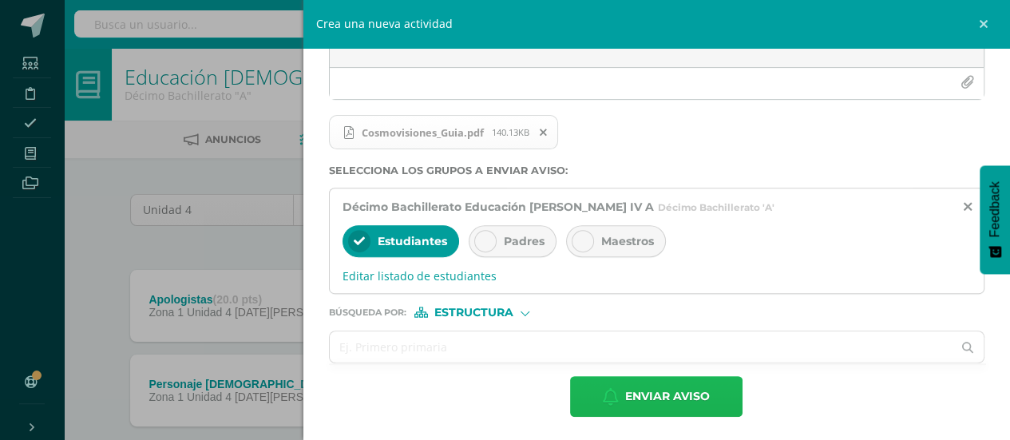
click at [657, 386] on span "Enviar aviso" at bounding box center [667, 396] width 85 height 39
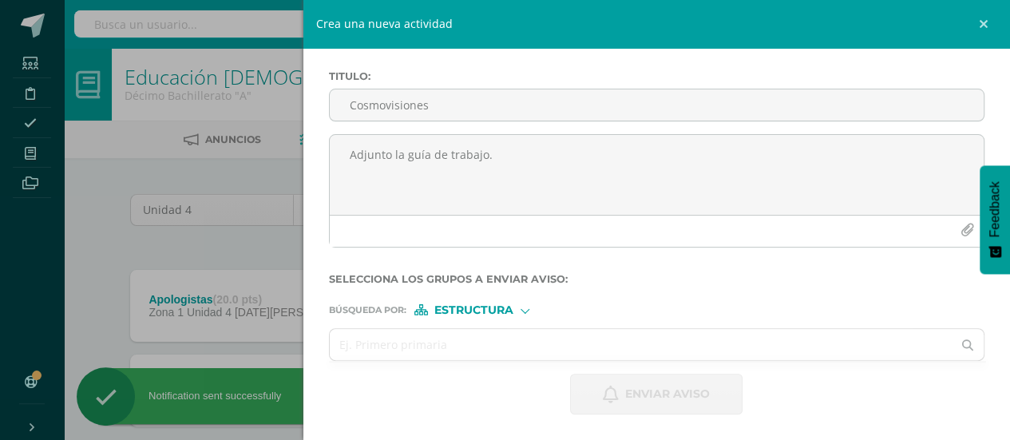
scroll to position [64, 0]
